Goal: Use online tool/utility: Utilize a website feature to perform a specific function

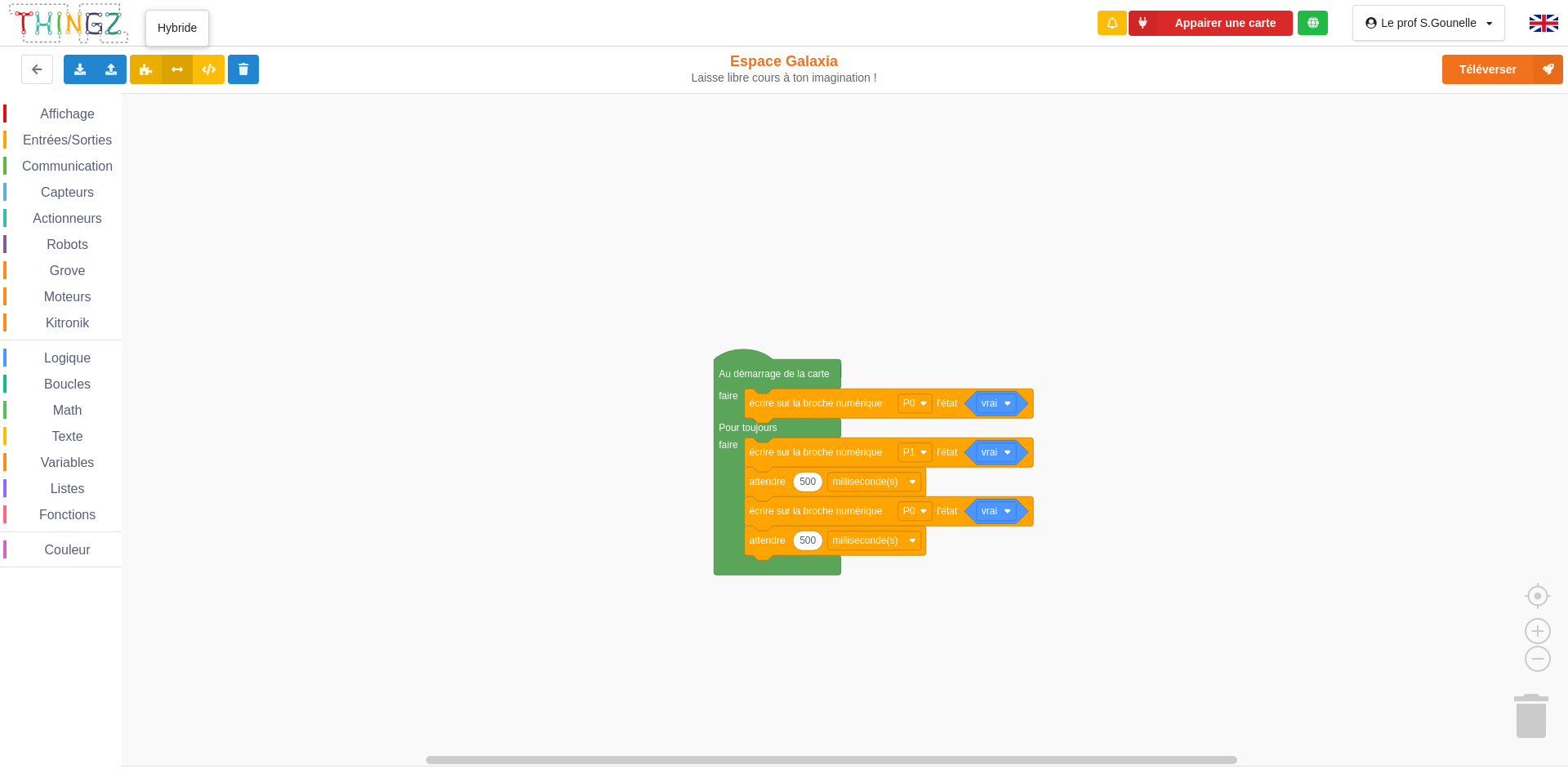
click at [175, 73] on icon at bounding box center [177, 69] width 14 height 10
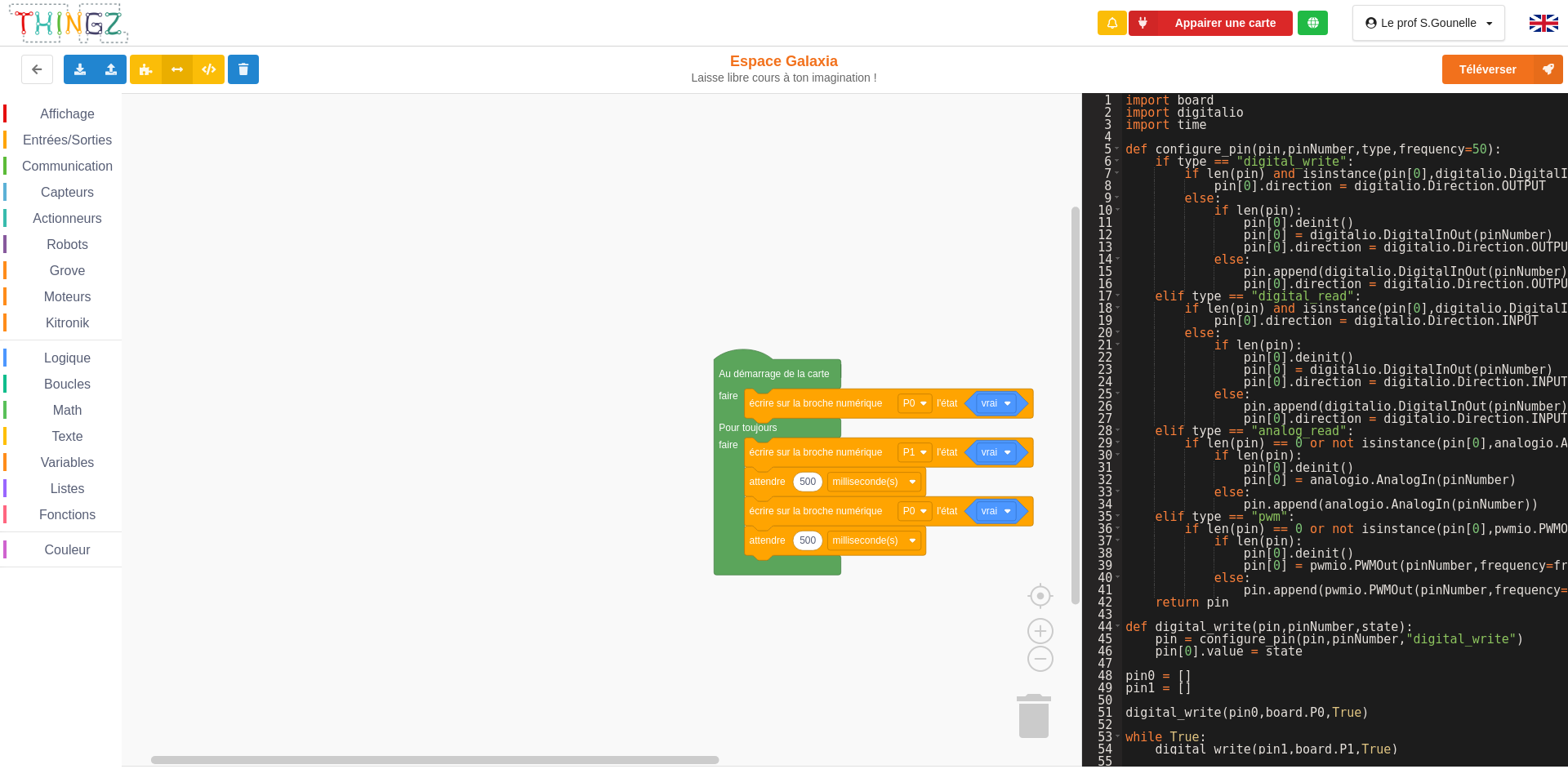
click at [1290, 515] on div "import board import digitalio import time def configure_pin ( pin , pinNumber ,…" at bounding box center [1425, 436] width 607 height 685
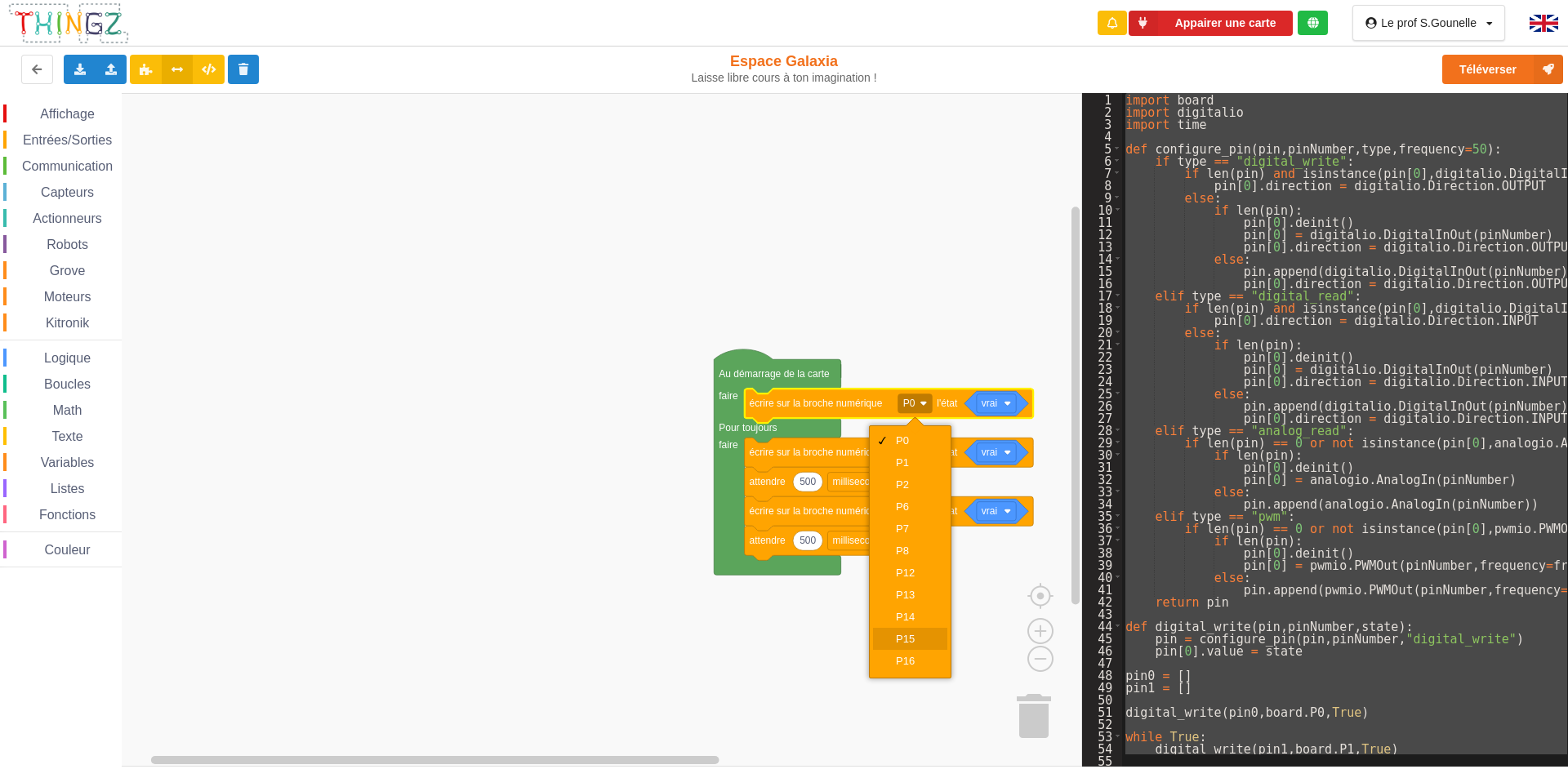
scroll to position [42, 0]
click at [909, 505] on div "P8" at bounding box center [915, 508] width 39 height 12
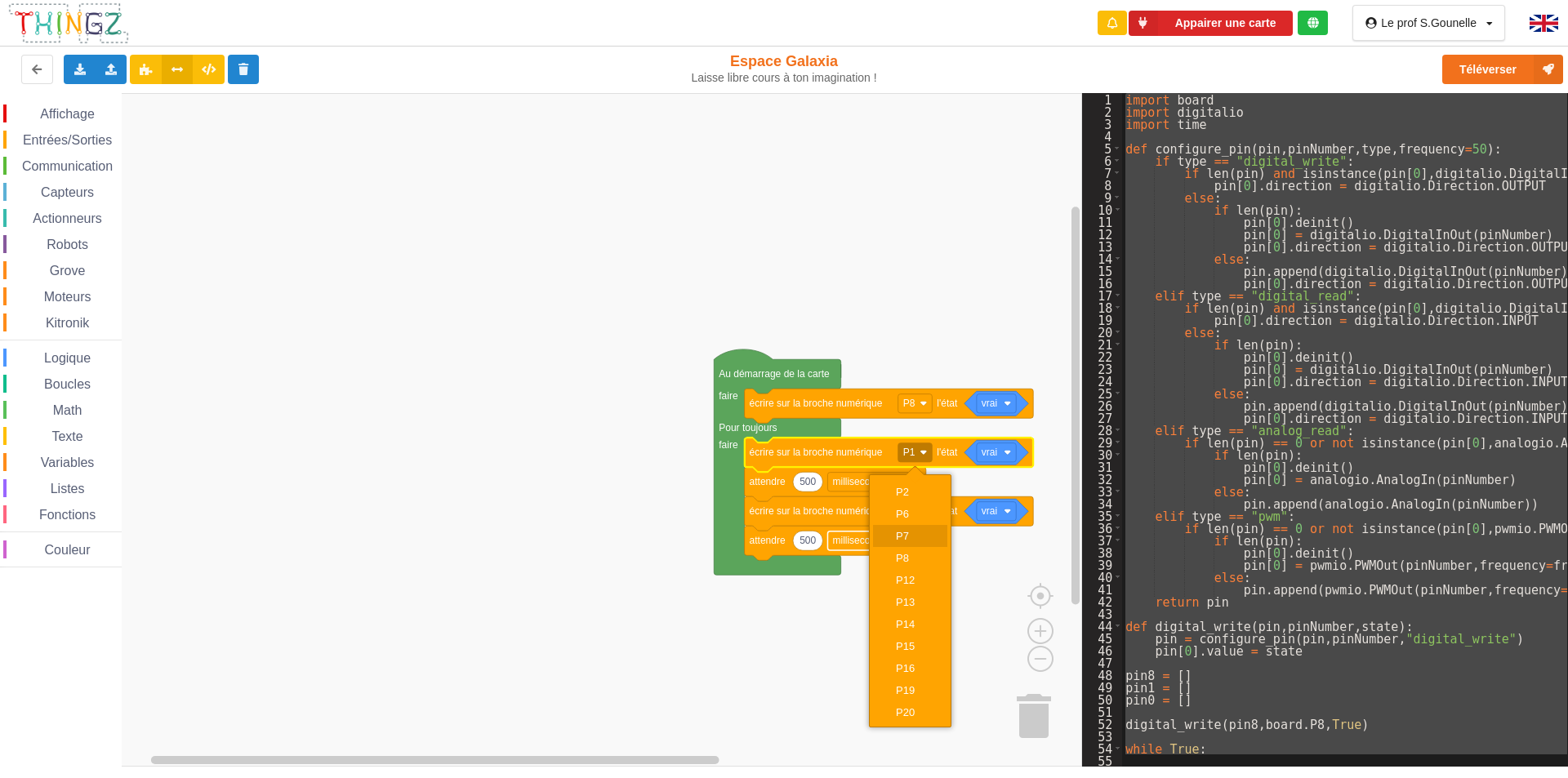
click at [912, 540] on div "P7" at bounding box center [915, 535] width 39 height 12
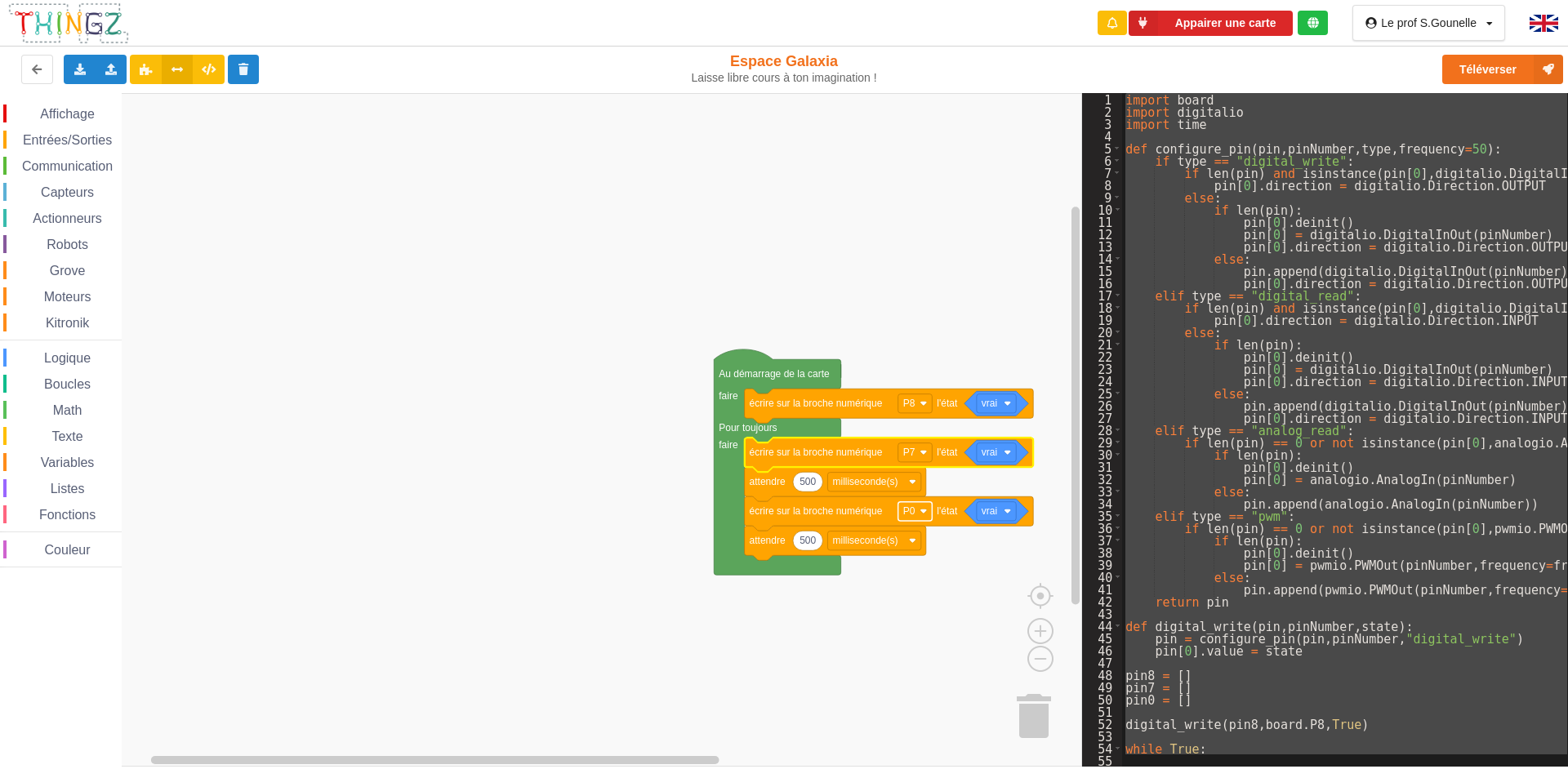
click at [926, 513] on image "Espace de travail de Blocky" at bounding box center [923, 511] width 7 height 7
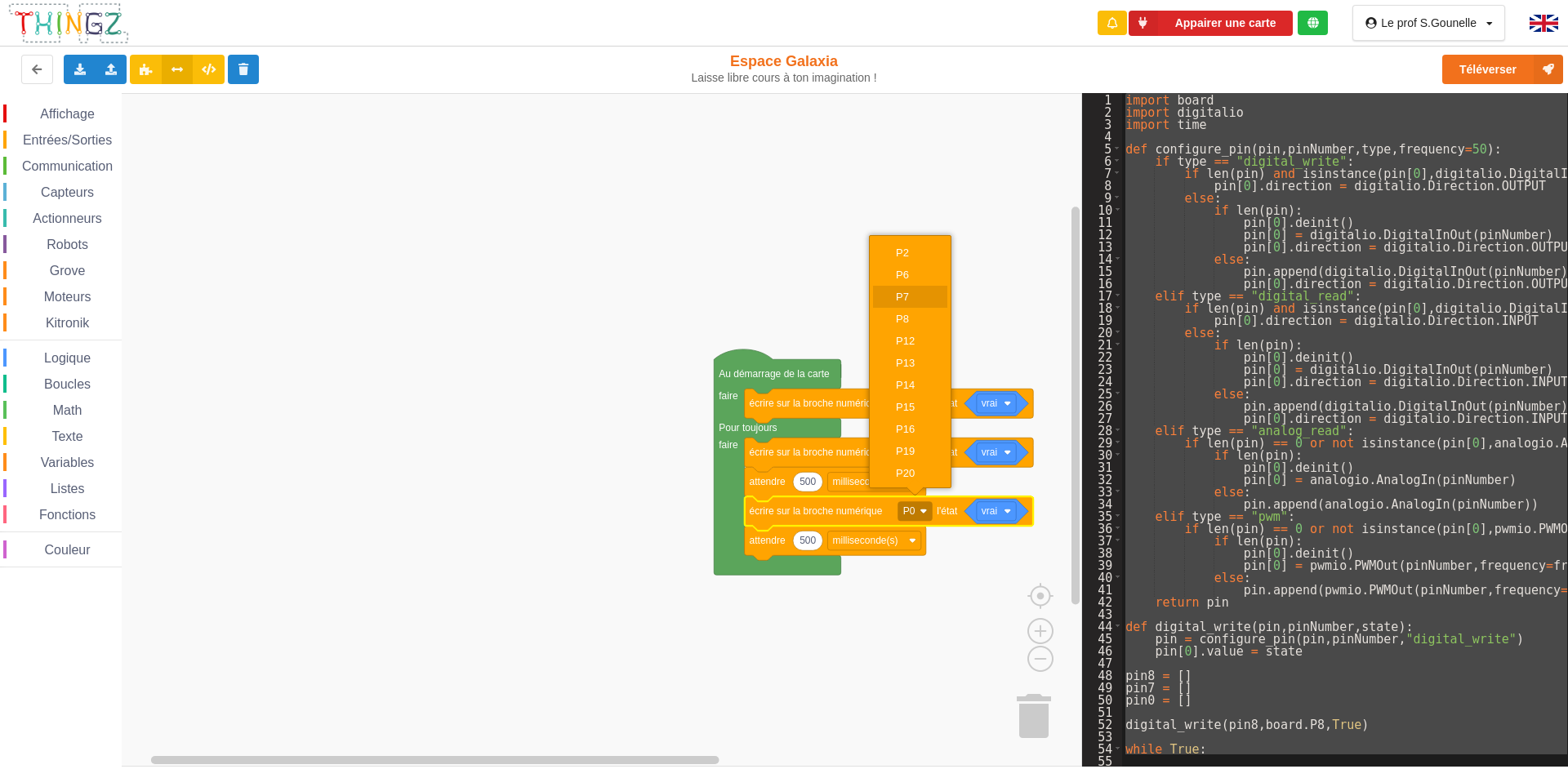
click at [913, 291] on div "P7" at bounding box center [915, 296] width 39 height 12
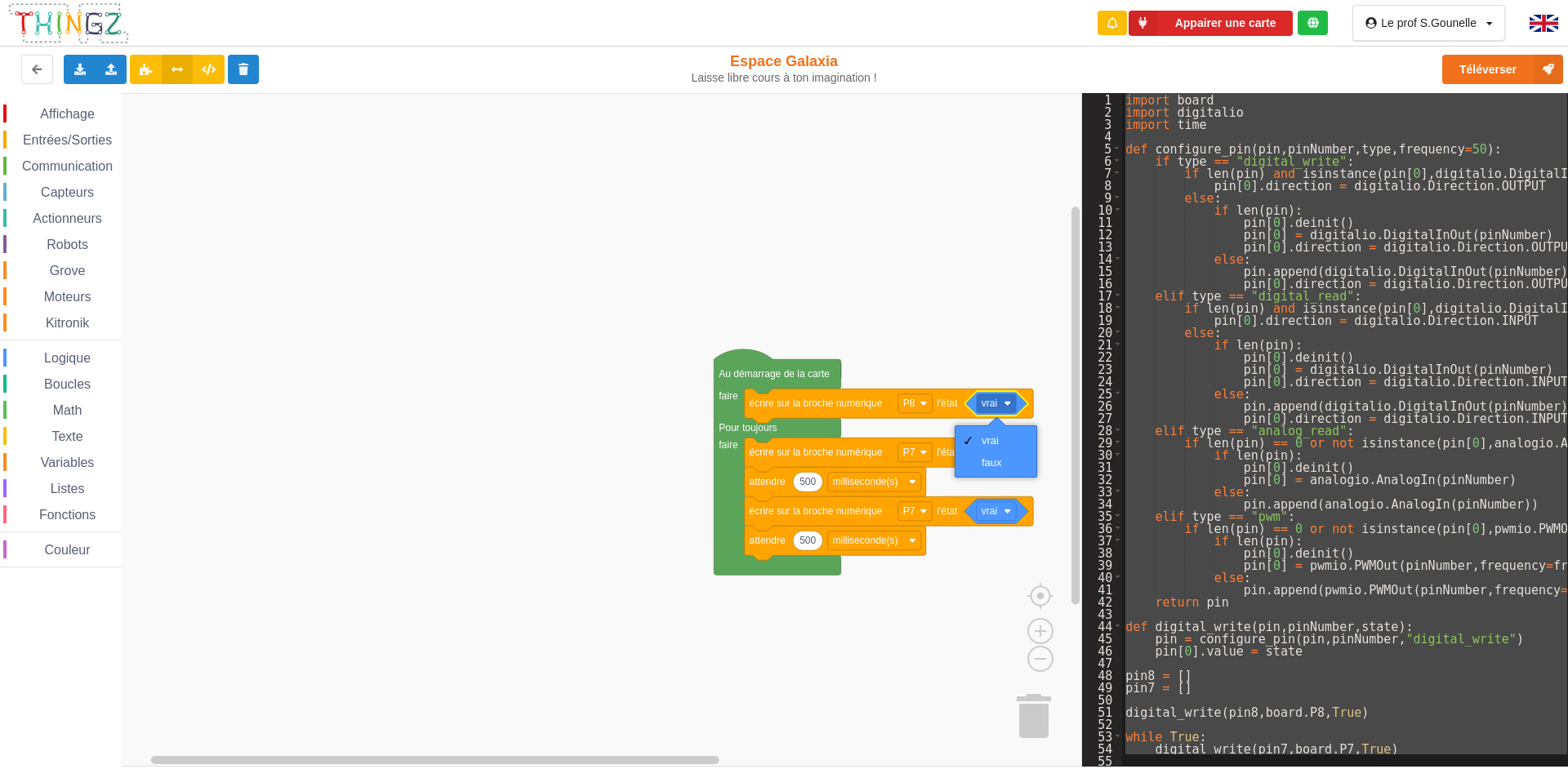
scroll to position [0, 0]
click at [998, 460] on div "faux" at bounding box center [1001, 462] width 39 height 12
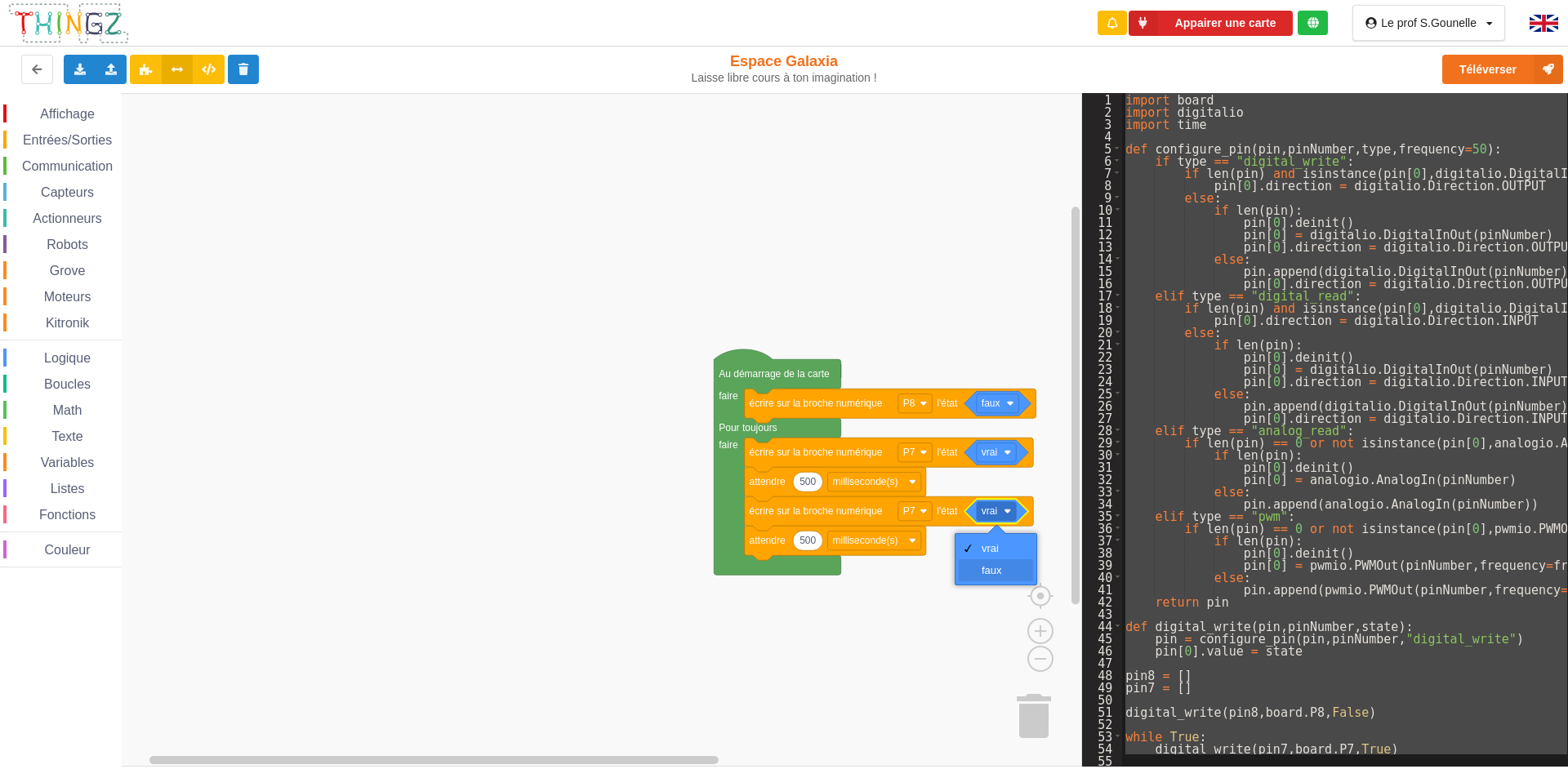
click at [997, 568] on div "faux" at bounding box center [1001, 570] width 39 height 12
click at [951, 615] on rect "Espace de travail de Blocky" at bounding box center [540, 430] width 1082 height 673
click at [148, 67] on icon at bounding box center [145, 69] width 14 height 10
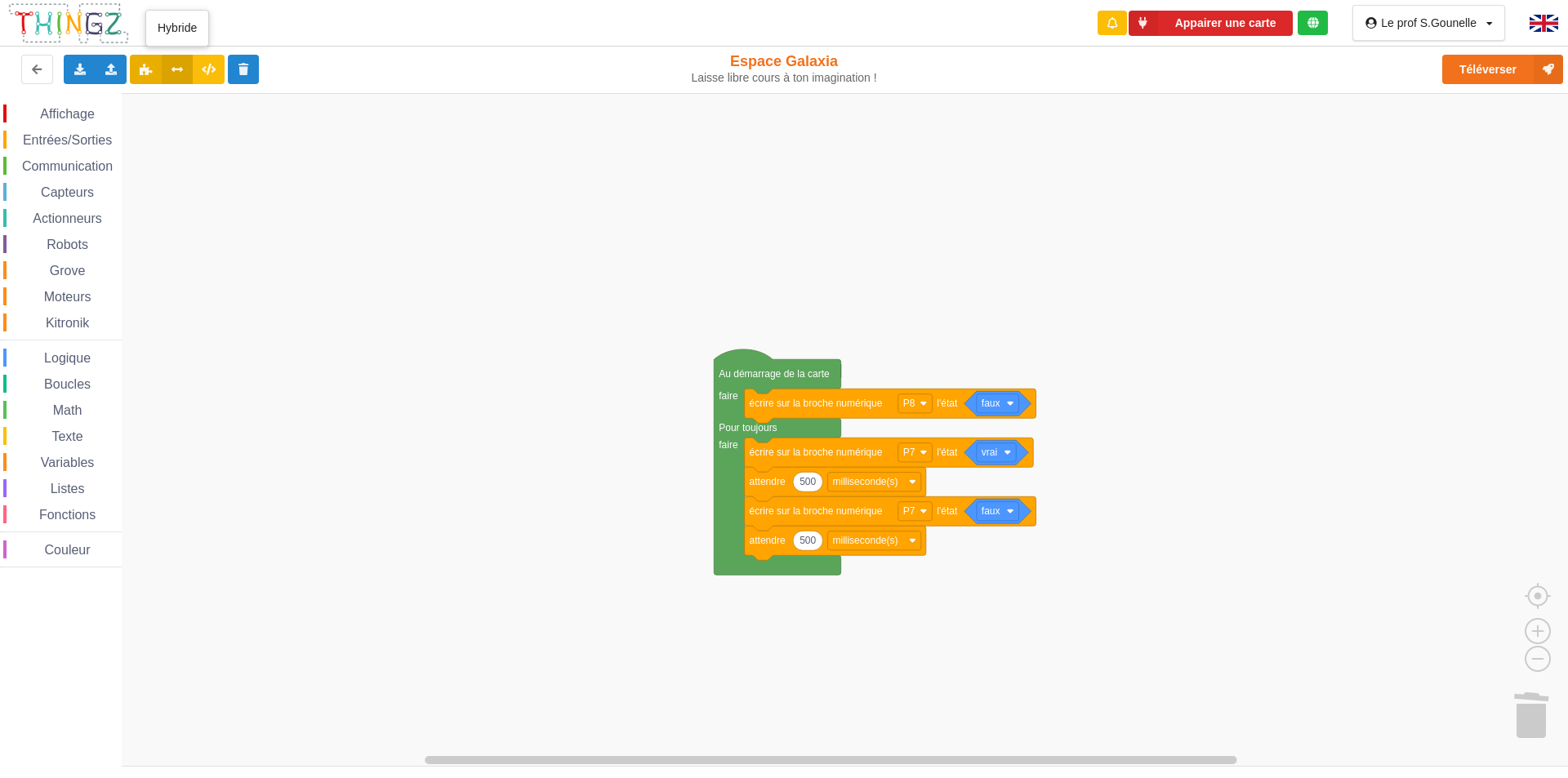
click at [172, 71] on icon at bounding box center [177, 69] width 14 height 10
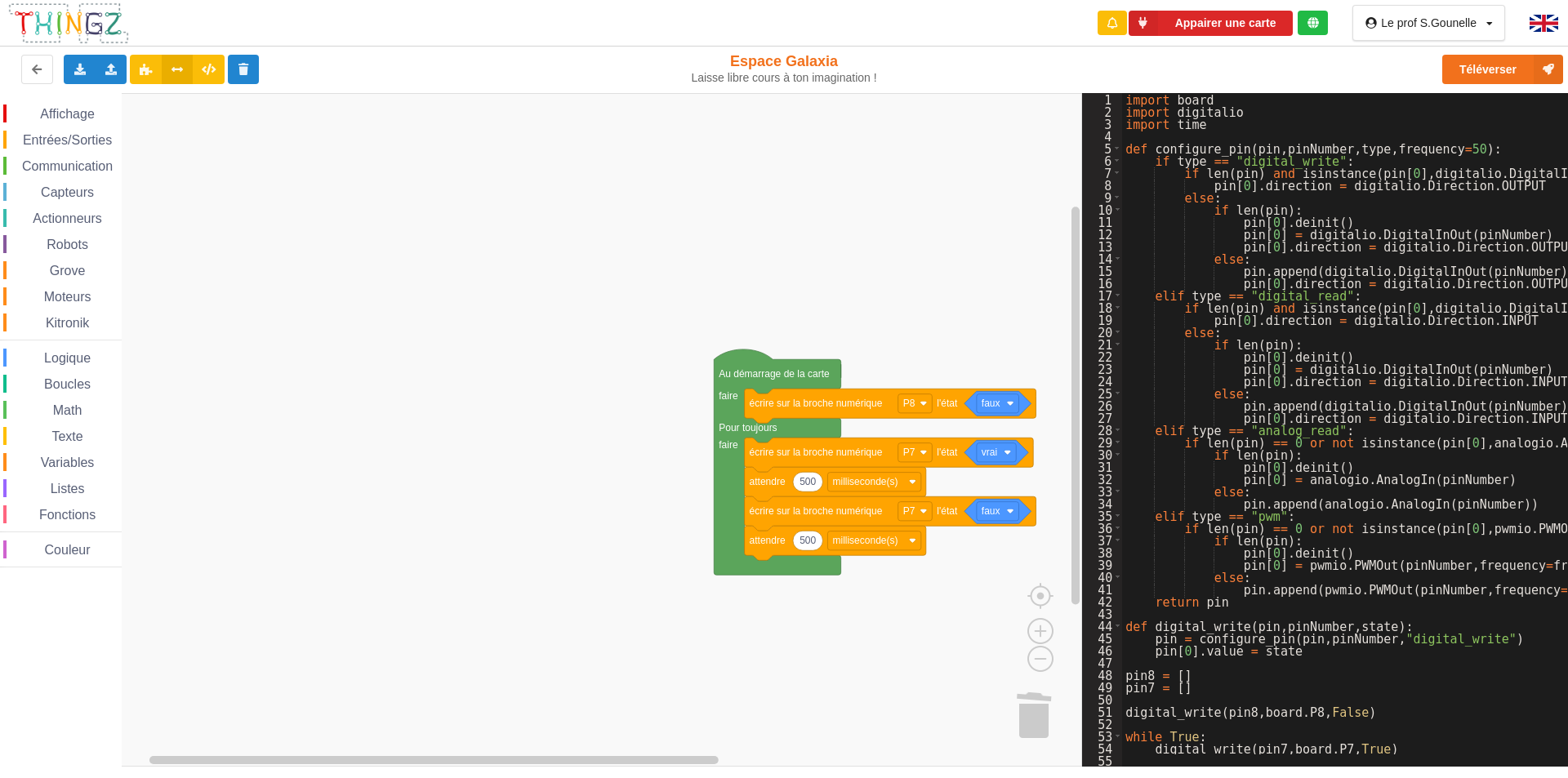
scroll to position [49, 0]
